Goal: Task Accomplishment & Management: Use online tool/utility

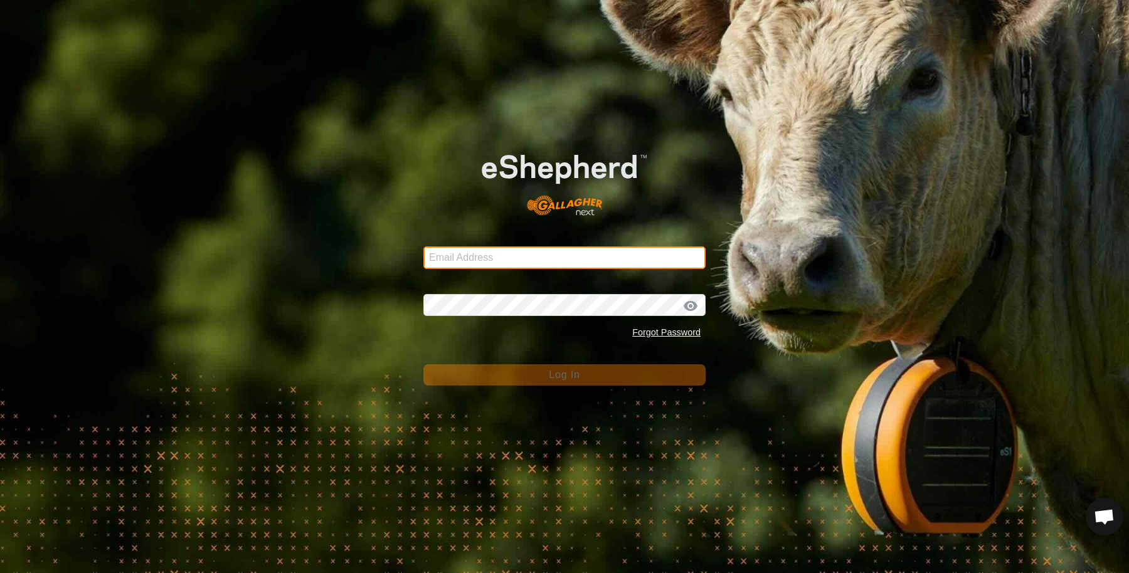
click at [452, 256] on input "Email Address" at bounding box center [564, 258] width 282 height 23
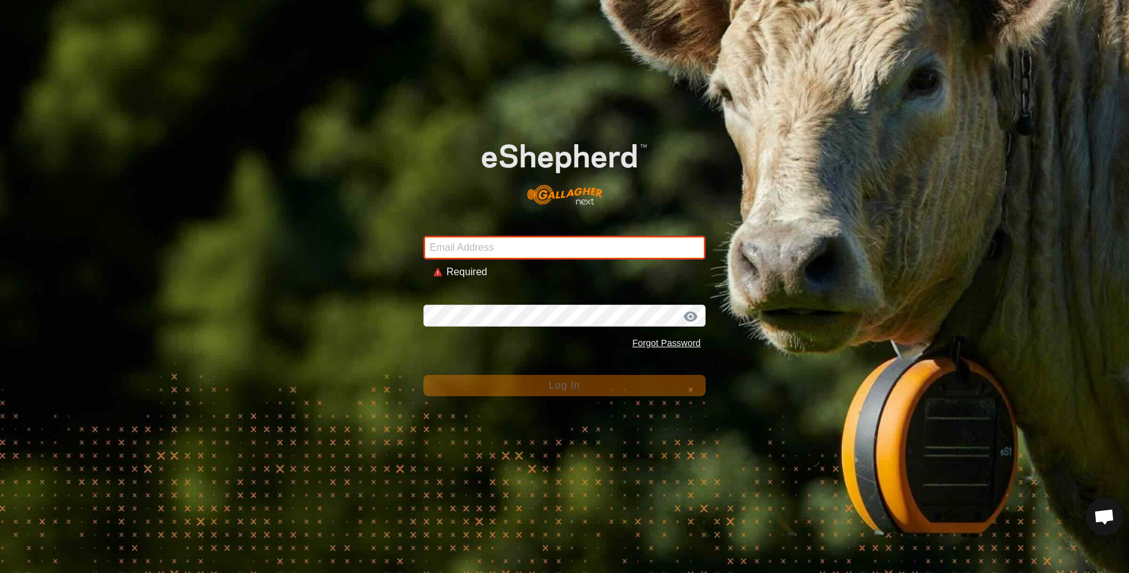
type input "[EMAIL_ADDRESS][DOMAIN_NAME]"
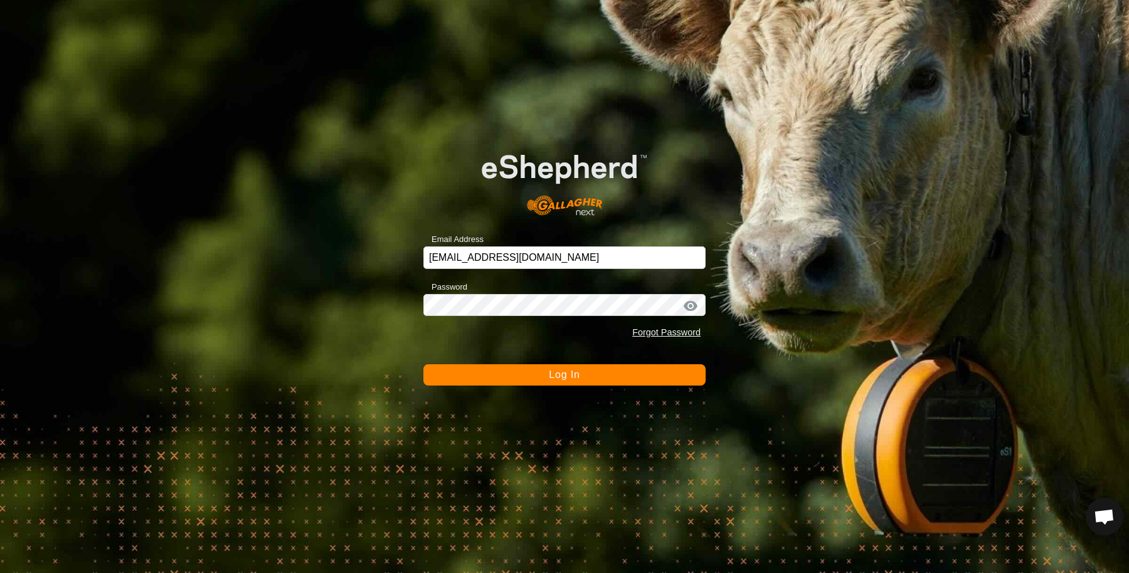
click at [523, 379] on button "Log In" at bounding box center [564, 374] width 282 height 21
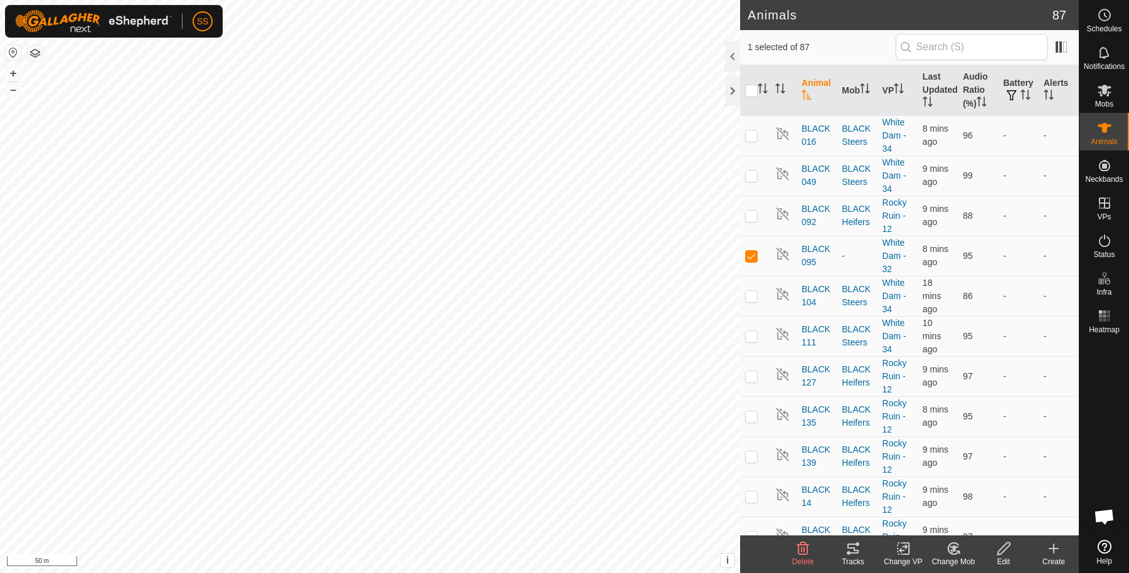
click at [957, 550] on icon at bounding box center [954, 548] width 16 height 15
click at [952, 492] on link "Choose Mob..." at bounding box center [991, 495] width 124 height 25
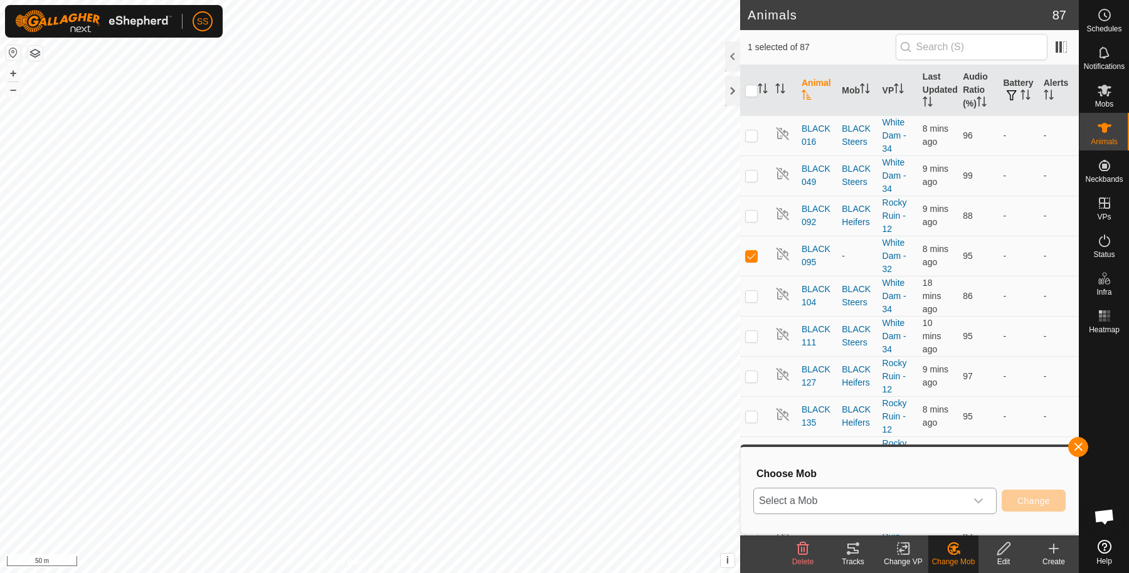
click at [880, 499] on span "Select a Mob" at bounding box center [860, 501] width 212 height 25
click at [901, 541] on icon at bounding box center [904, 548] width 16 height 15
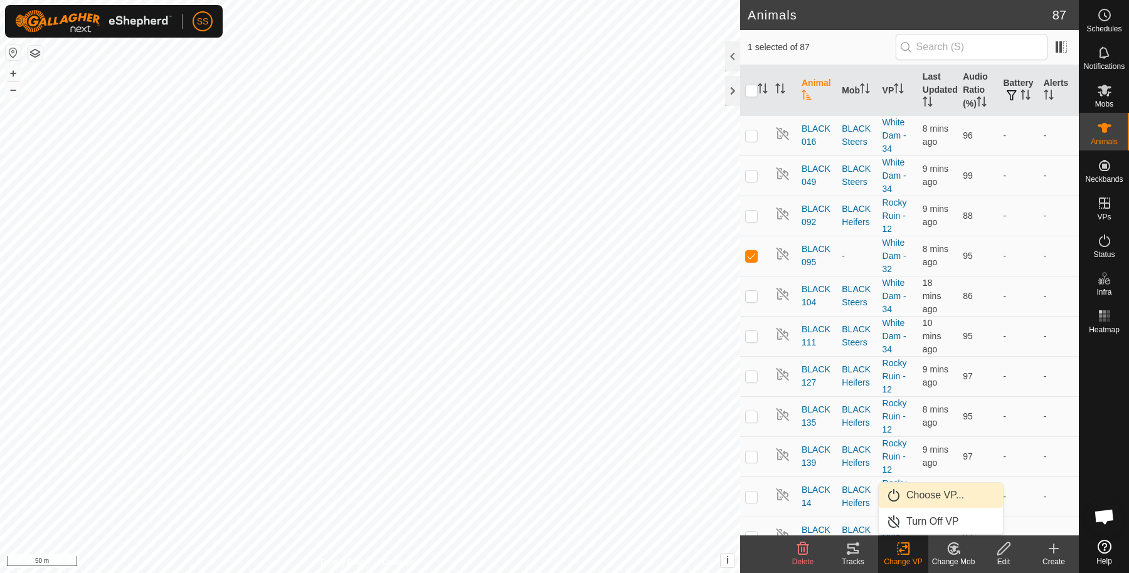
click at [900, 492] on link "Choose VP..." at bounding box center [941, 495] width 124 height 25
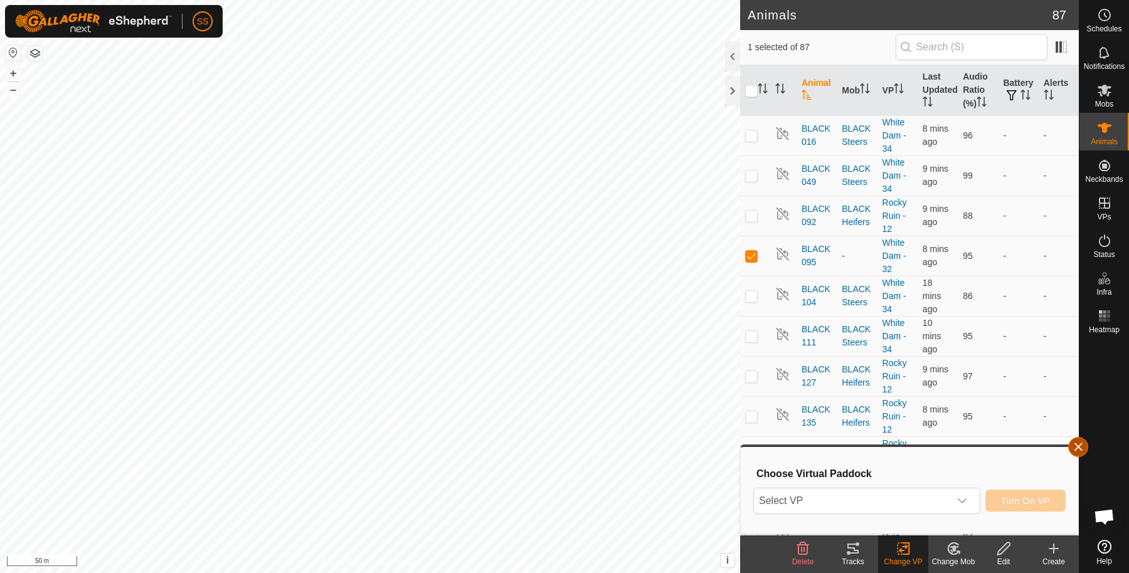
click at [1076, 443] on button "button" at bounding box center [1078, 447] width 20 height 20
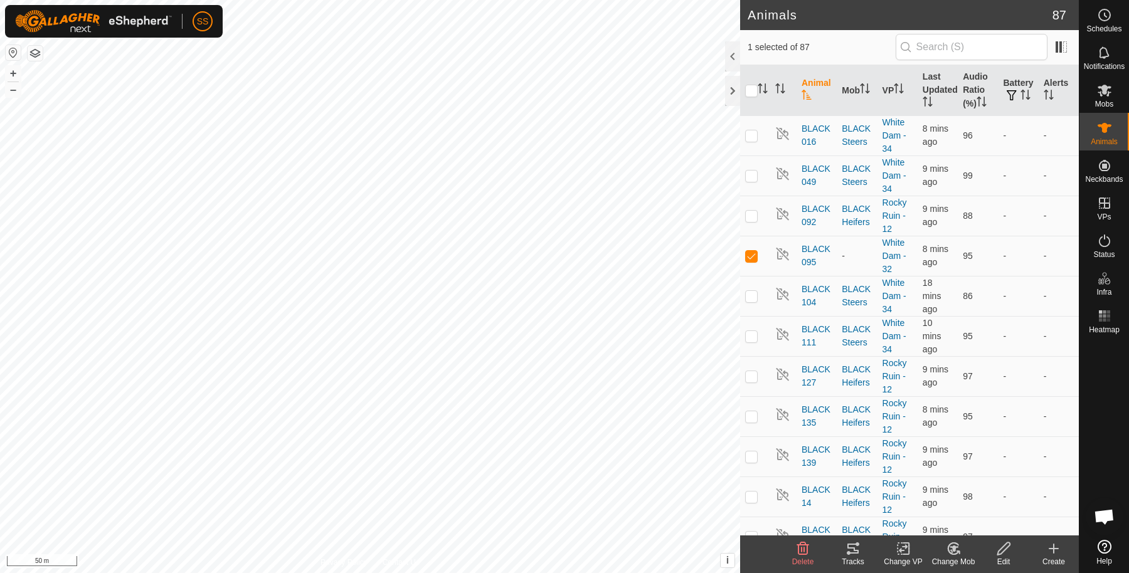
click at [899, 548] on icon at bounding box center [904, 548] width 16 height 15
click at [908, 496] on link "Choose VP..." at bounding box center [941, 495] width 124 height 25
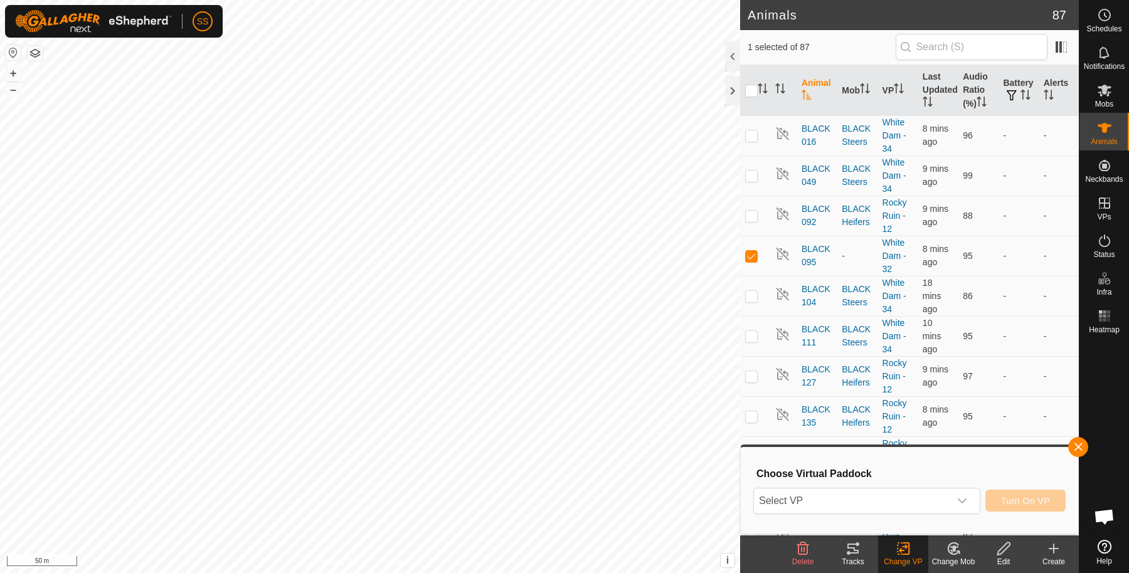
click at [900, 520] on div "Choose Virtual Paddock Select VP Turn On VP" at bounding box center [909, 491] width 322 height 72
click at [894, 502] on span "Select VP" at bounding box center [852, 501] width 196 height 25
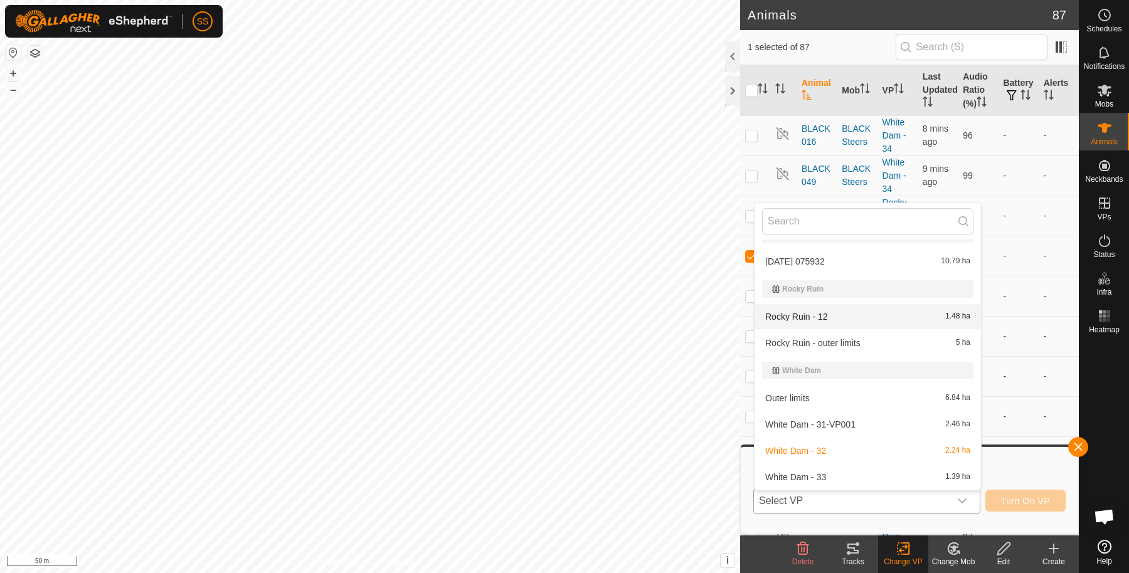
scroll to position [100, 0]
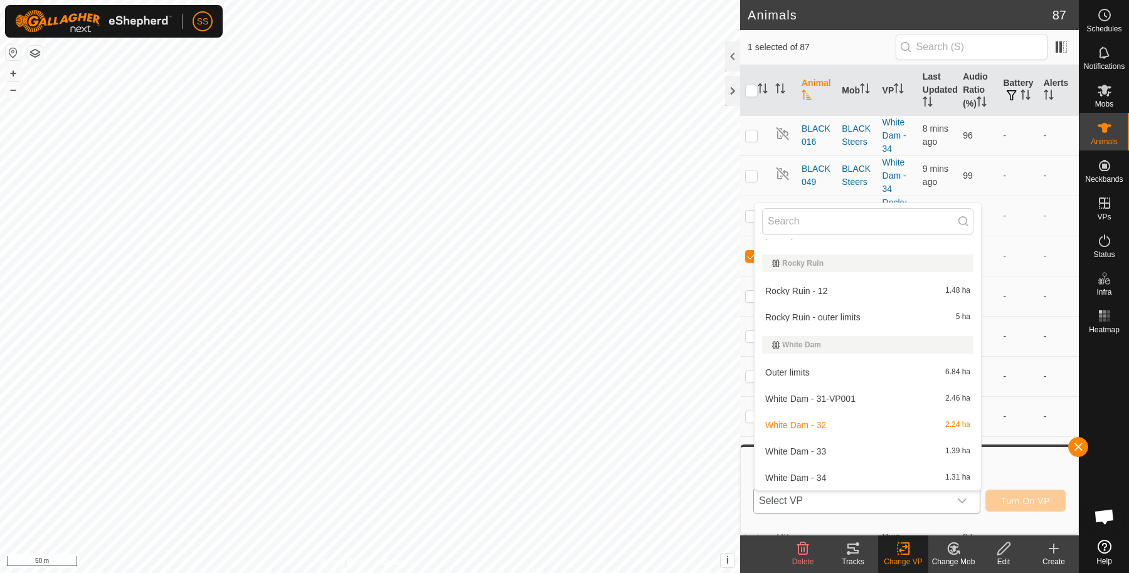
click at [846, 470] on li "White Dam - 34 1.31 ha" at bounding box center [868, 477] width 226 height 25
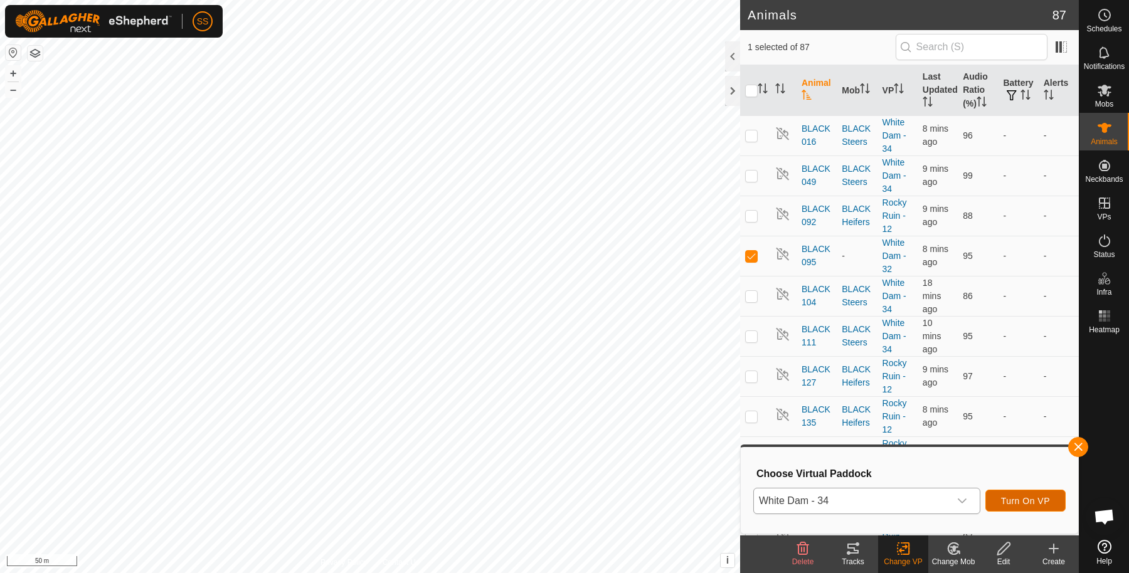
click at [1026, 499] on span "Turn On VP" at bounding box center [1025, 501] width 49 height 10
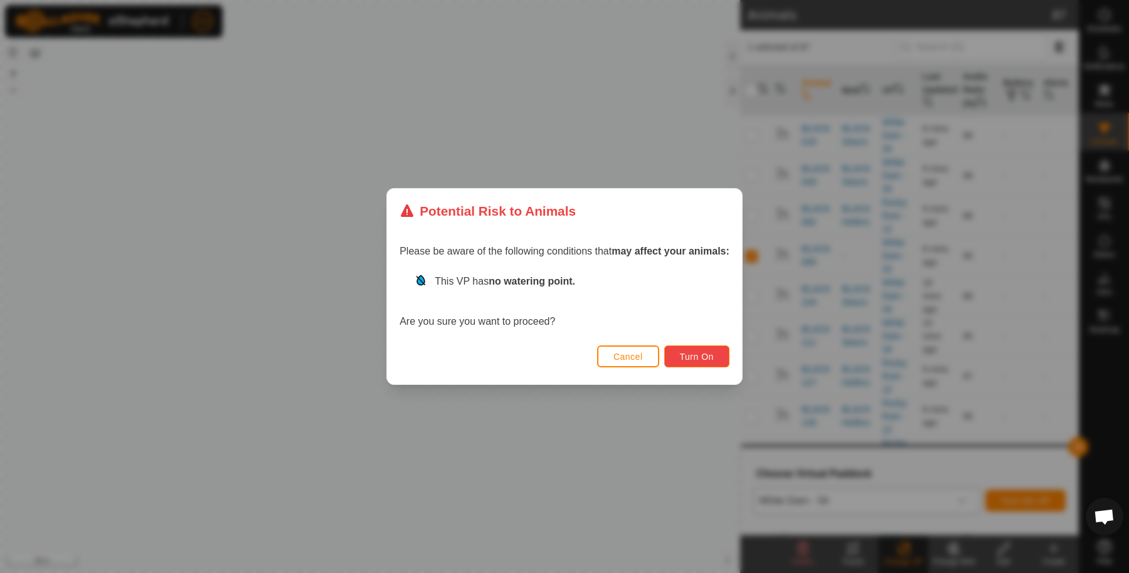
click at [698, 361] on button "Turn On" at bounding box center [696, 357] width 65 height 22
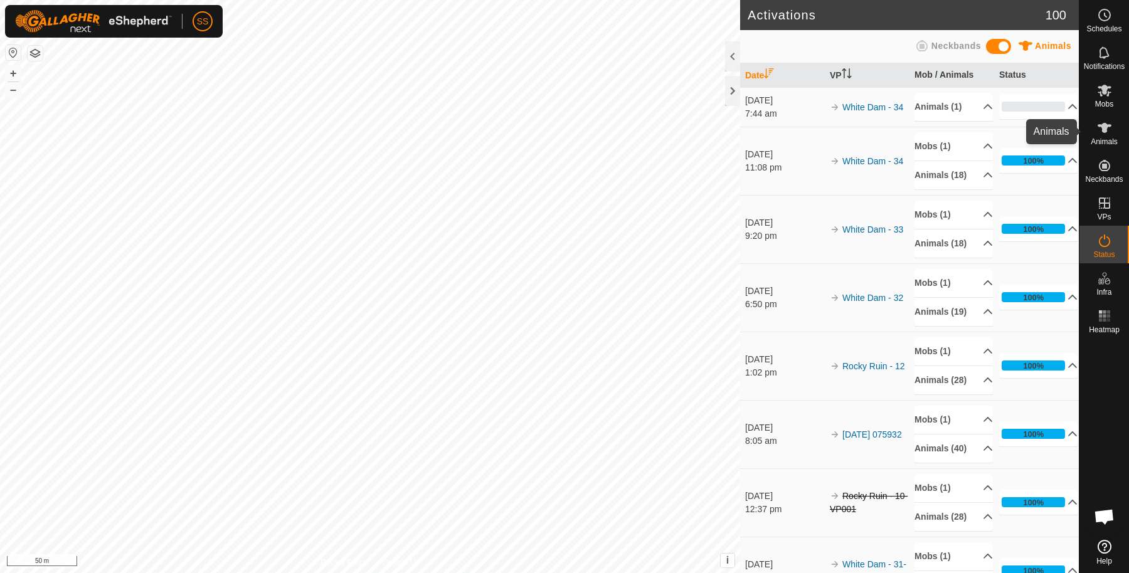
click at [1113, 115] on div "Animals" at bounding box center [1104, 132] width 50 height 38
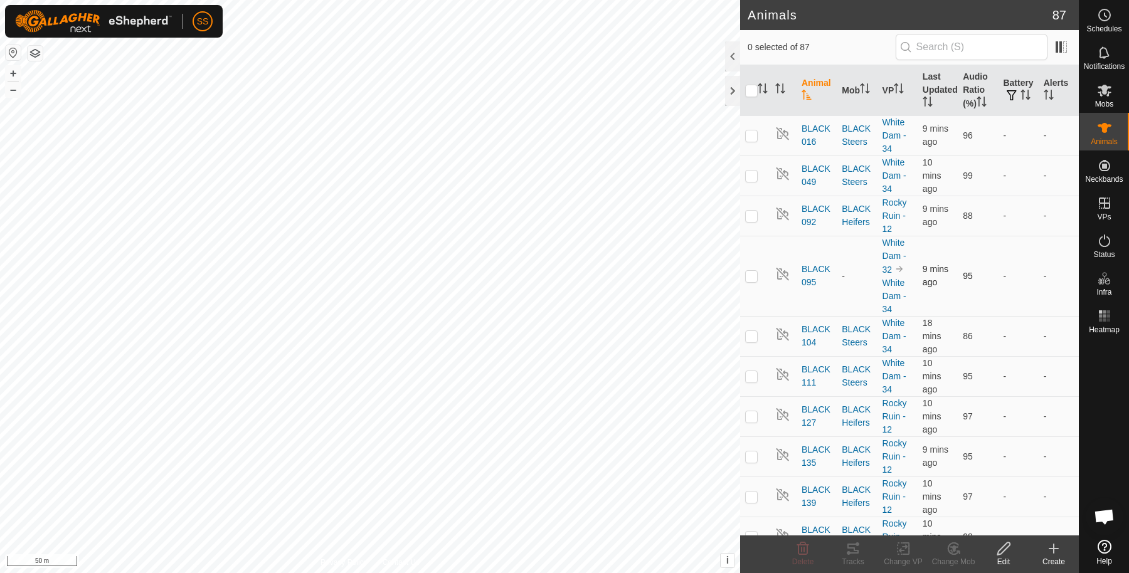
click at [748, 277] on p-checkbox at bounding box center [751, 276] width 13 height 10
click at [946, 544] on icon at bounding box center [954, 548] width 16 height 15
click at [949, 494] on link "Choose Mob..." at bounding box center [991, 495] width 124 height 25
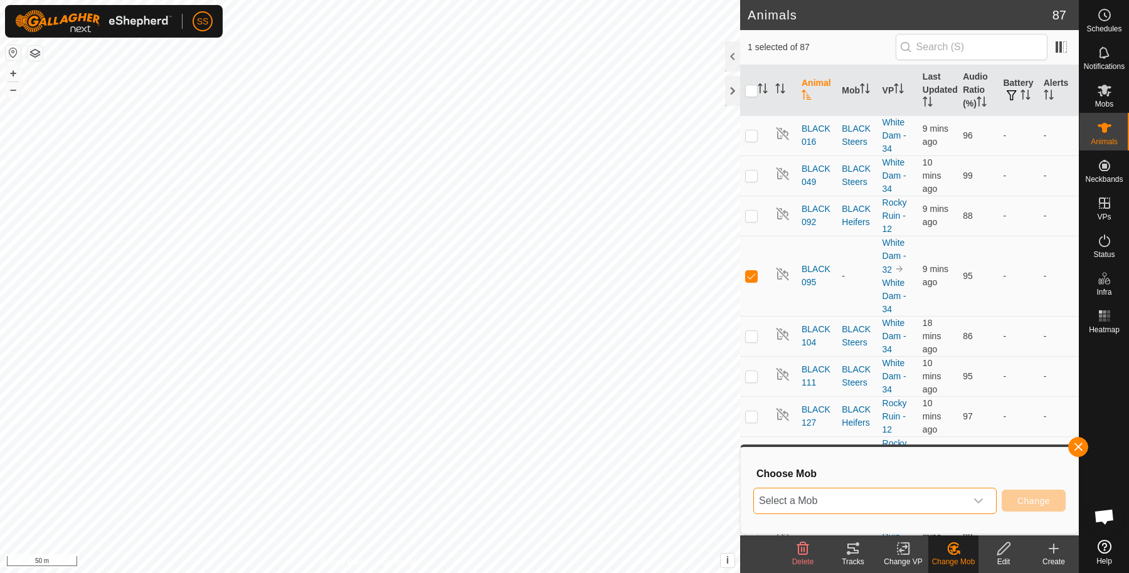
click at [909, 494] on span "Select a Mob" at bounding box center [860, 501] width 212 height 25
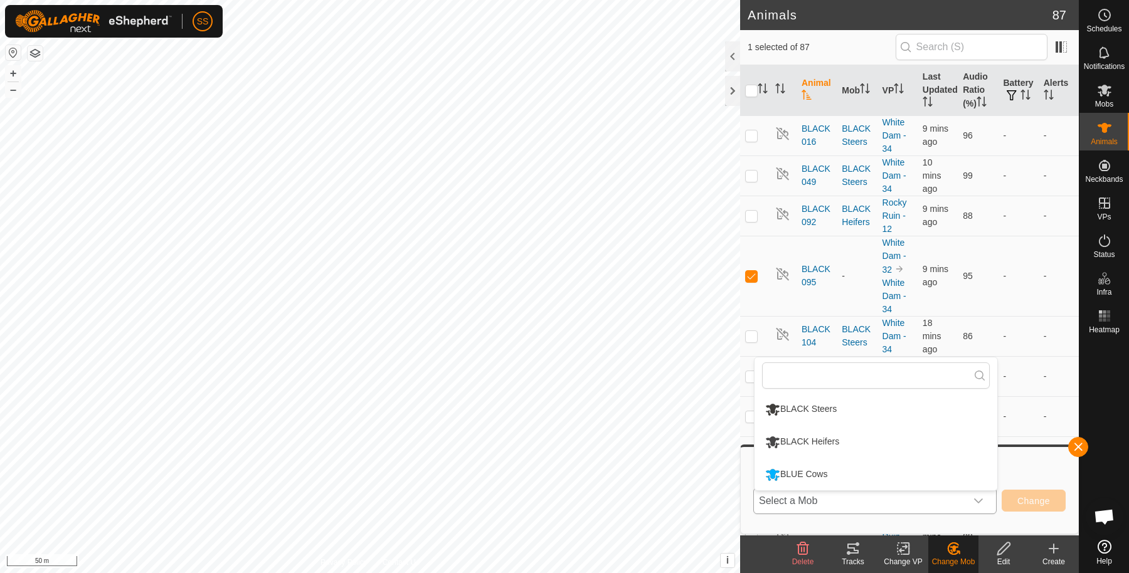
click at [832, 411] on li "BLACK Steers" at bounding box center [876, 409] width 243 height 31
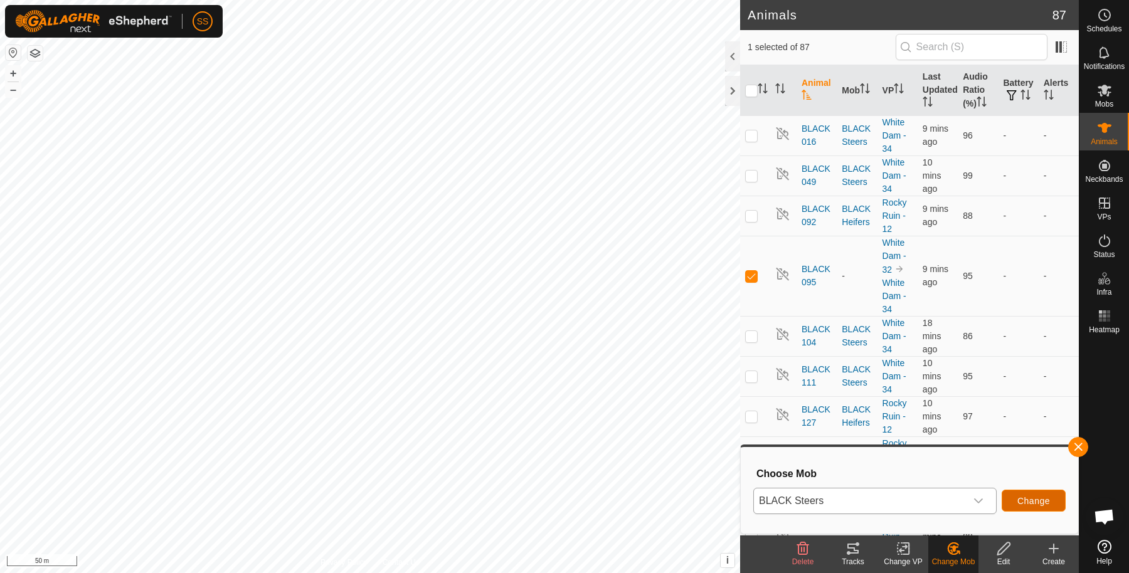
click at [1018, 499] on span "Change" at bounding box center [1033, 501] width 33 height 10
checkbox input "false"
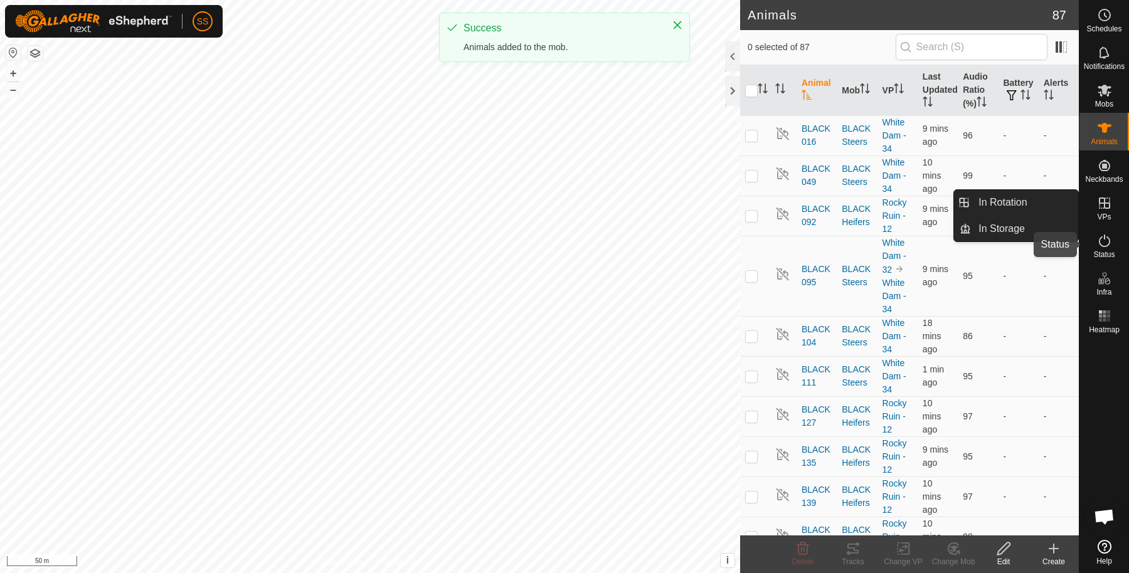
click at [1116, 240] on div "Status" at bounding box center [1104, 245] width 50 height 38
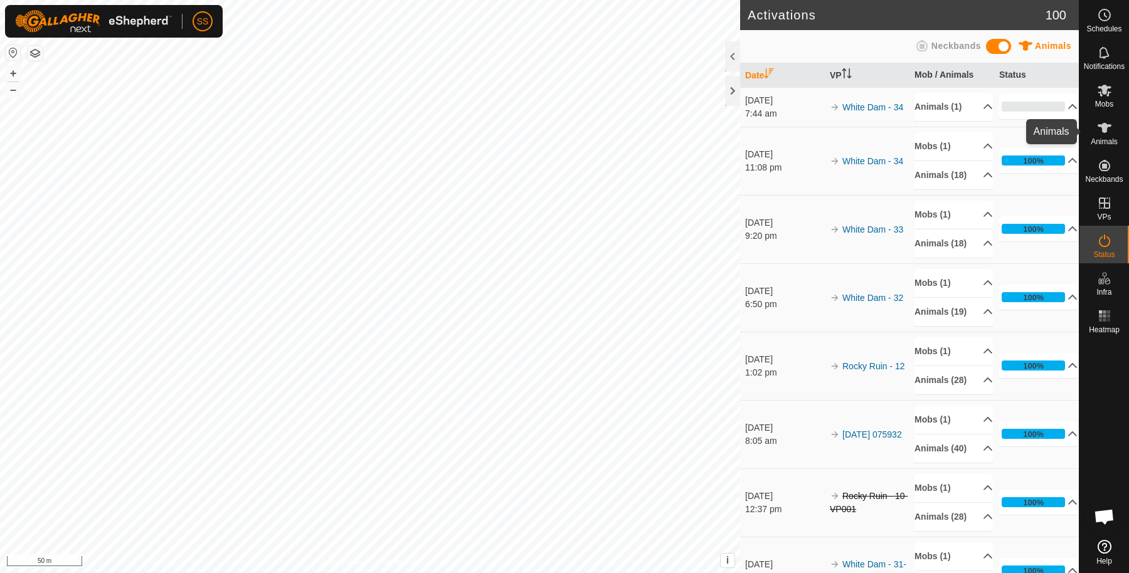
click at [1114, 132] on es-animals-svg-icon at bounding box center [1104, 128] width 23 height 20
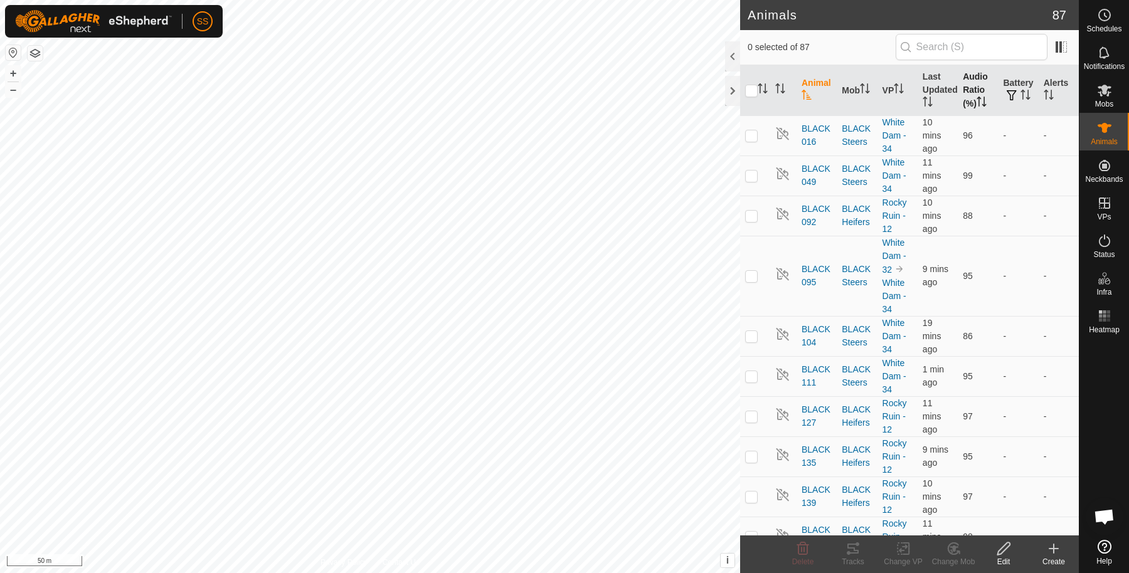
click at [967, 96] on th "Audio Ratio (%)" at bounding box center [978, 90] width 40 height 51
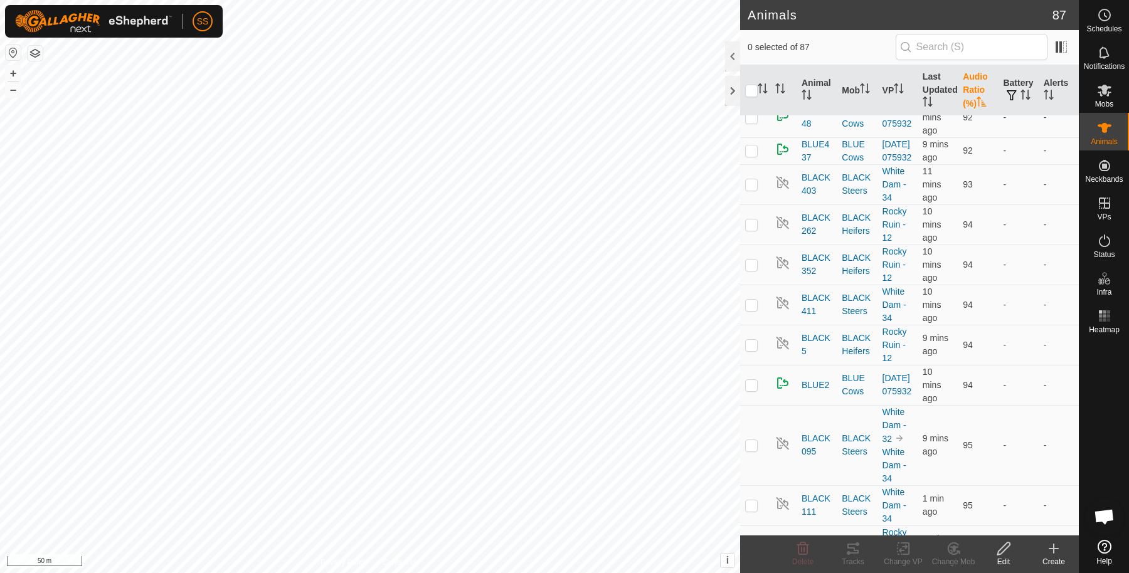
scroll to position [1672, 0]
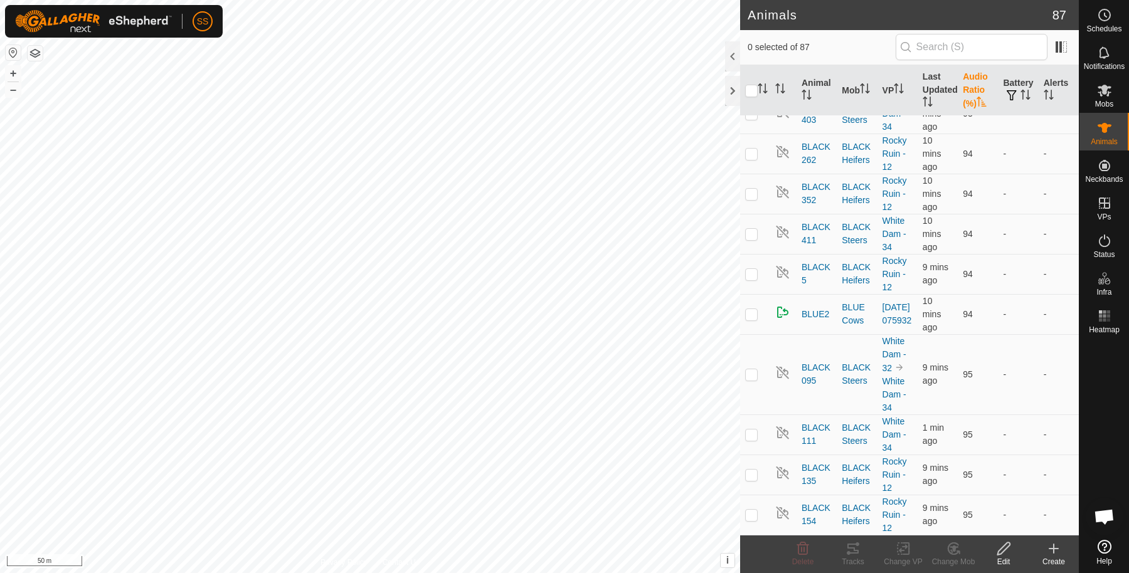
click at [969, 97] on th "Audio Ratio (%)" at bounding box center [978, 90] width 40 height 51
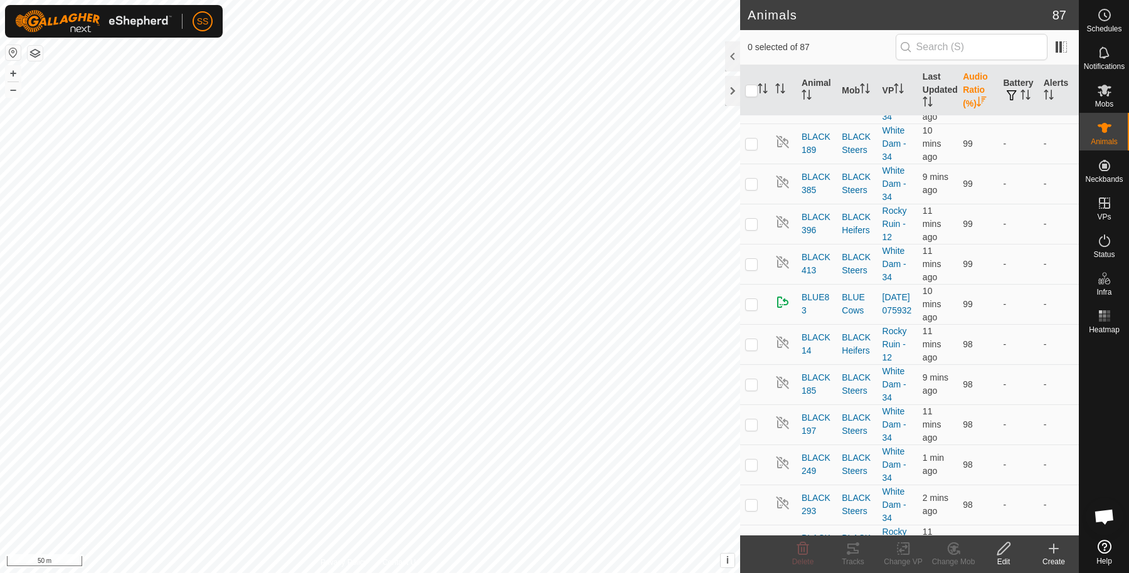
scroll to position [0, 0]
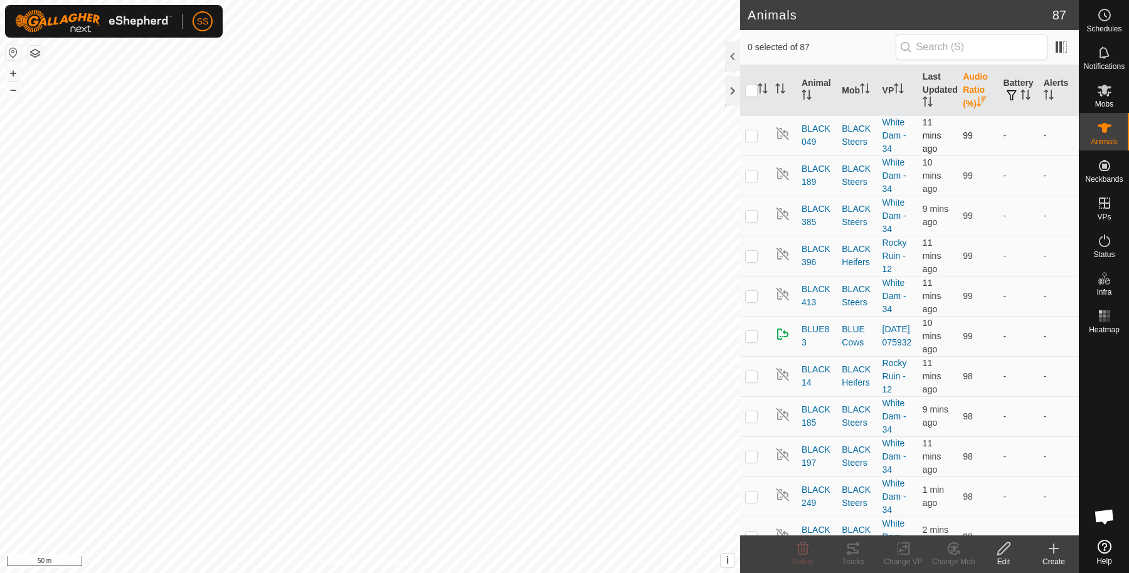
click at [750, 140] on td at bounding box center [755, 135] width 30 height 40
checkbox input "true"
click at [852, 550] on icon at bounding box center [853, 548] width 15 height 15
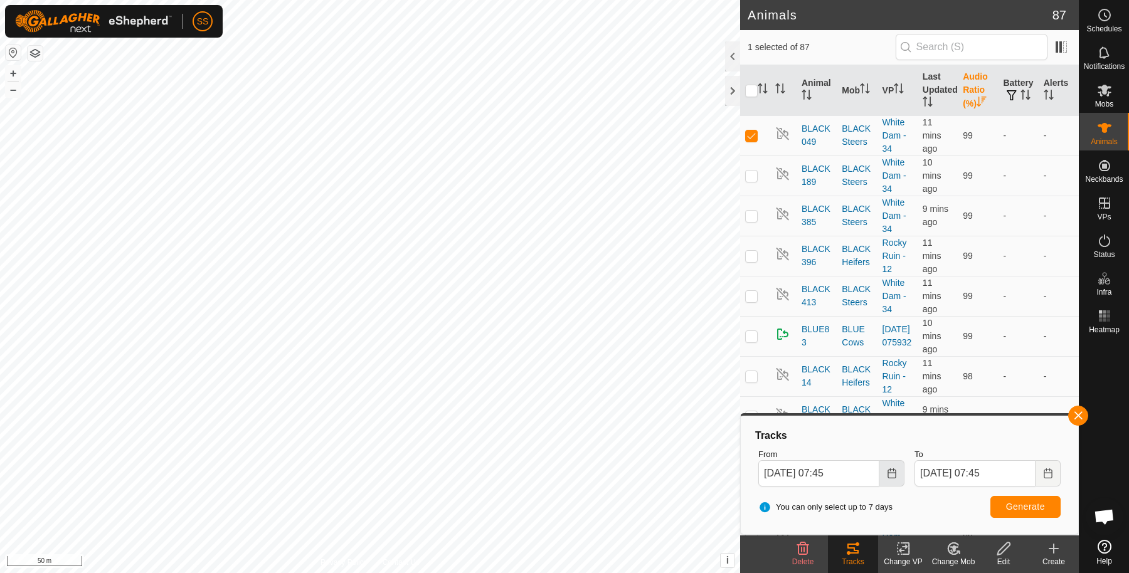
click at [896, 471] on icon "Choose Date" at bounding box center [892, 474] width 8 height 10
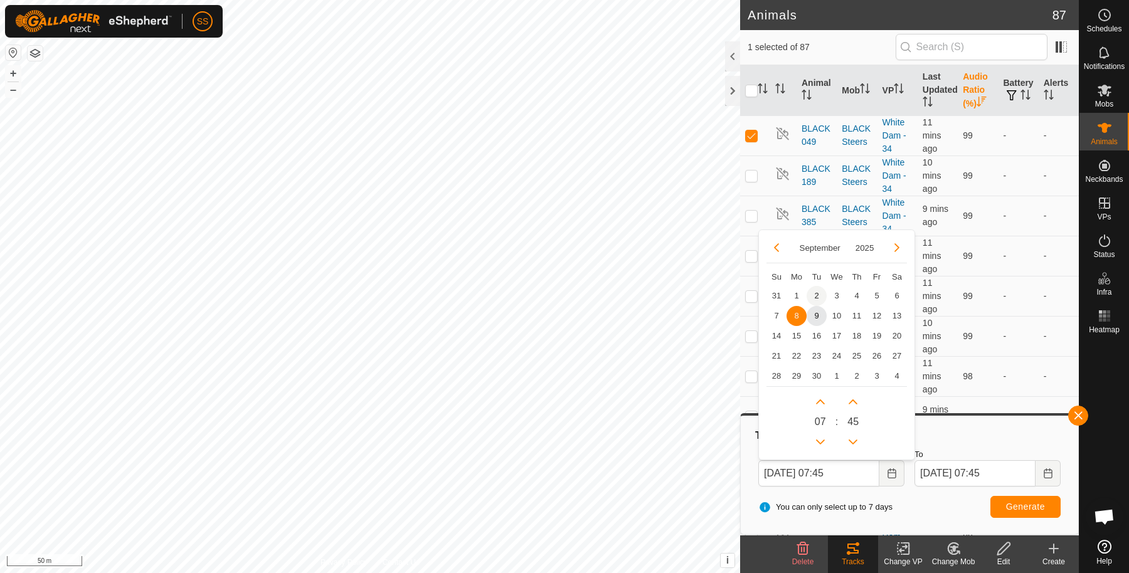
click at [814, 295] on span "2" at bounding box center [817, 296] width 20 height 20
type input "[DATE] 07:45"
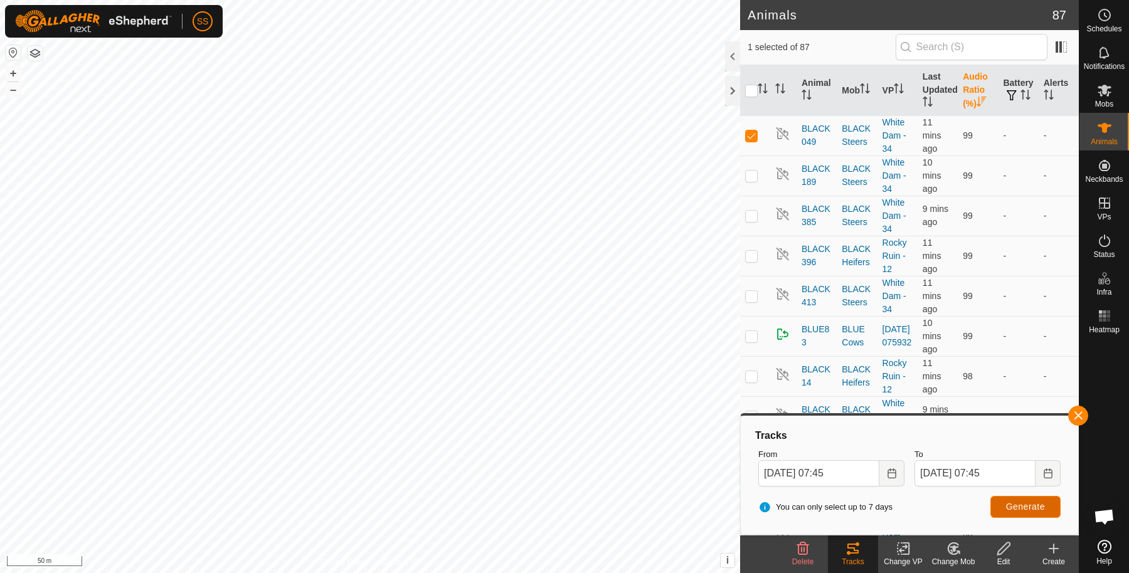
click at [998, 506] on button "Generate" at bounding box center [1025, 507] width 70 height 22
click at [1078, 416] on span "button" at bounding box center [1078, 416] width 10 height 10
